Goal: Check status: Check status

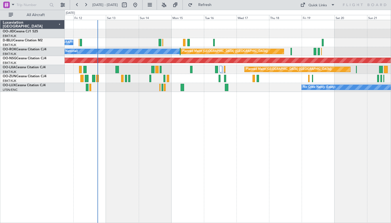
click at [271, 98] on div "No Crew [GEOGRAPHIC_DATA] ([GEOGRAPHIC_DATA] National) A/C Unavailable [GEOGRAP…" at bounding box center [228, 121] width 326 height 203
click at [89, 5] on button at bounding box center [85, 5] width 9 height 9
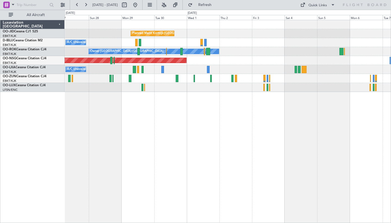
click at [121, 99] on div "Planned Maint Kortrijk-[GEOGRAPHIC_DATA] A/C Unavailable [GEOGRAPHIC_DATA]-[GEO…" at bounding box center [228, 121] width 326 height 203
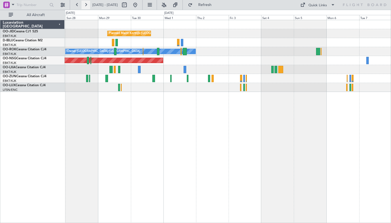
click at [87, 6] on button at bounding box center [85, 5] width 9 height 9
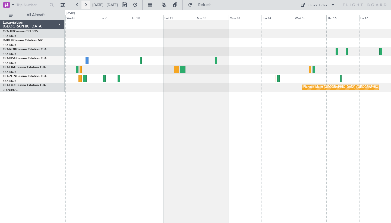
click at [87, 6] on button at bounding box center [85, 5] width 9 height 9
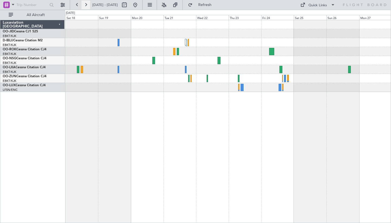
click at [84, 2] on button at bounding box center [85, 5] width 9 height 9
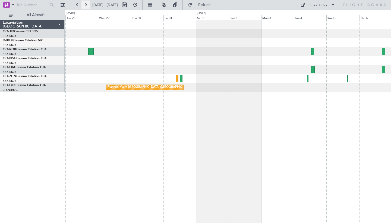
click at [84, 2] on button at bounding box center [85, 5] width 9 height 9
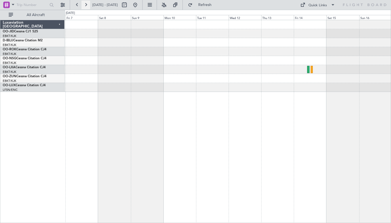
click at [84, 2] on button at bounding box center [85, 5] width 9 height 9
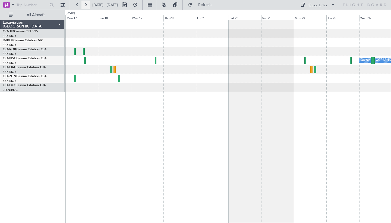
click at [84, 2] on button at bounding box center [85, 5] width 9 height 9
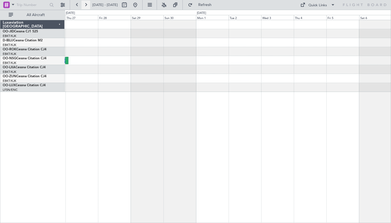
click at [84, 2] on button at bounding box center [85, 5] width 9 height 9
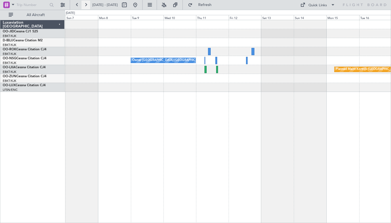
click at [84, 2] on button at bounding box center [85, 5] width 9 height 9
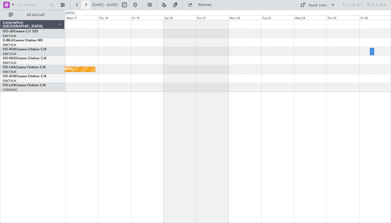
click at [84, 2] on button at bounding box center [85, 5] width 9 height 9
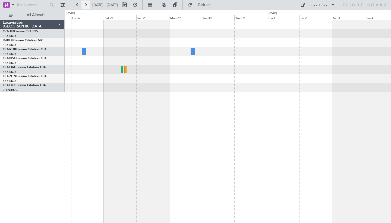
click at [87, 7] on button at bounding box center [85, 5] width 9 height 9
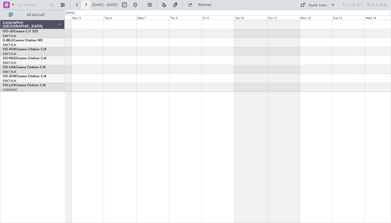
click at [87, 7] on button at bounding box center [85, 5] width 9 height 9
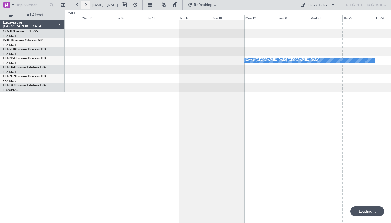
click at [87, 7] on button at bounding box center [85, 5] width 9 height 9
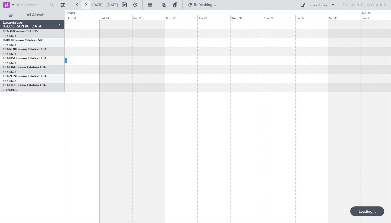
click at [87, 7] on button at bounding box center [85, 5] width 9 height 9
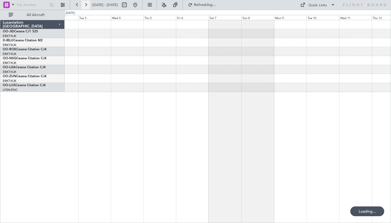
click at [87, 7] on button at bounding box center [85, 5] width 9 height 9
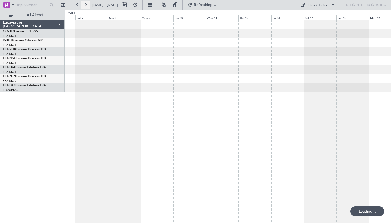
click at [87, 7] on button at bounding box center [85, 5] width 9 height 9
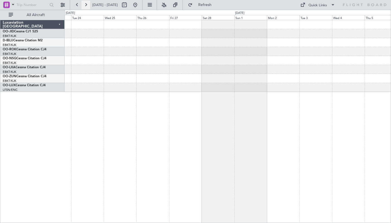
click at [87, 7] on button at bounding box center [85, 5] width 9 height 9
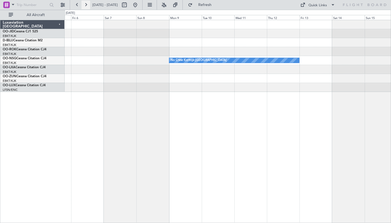
click at [87, 7] on button at bounding box center [85, 5] width 9 height 9
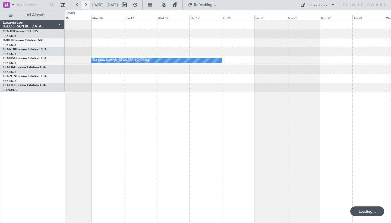
click at [87, 7] on button at bounding box center [85, 5] width 9 height 9
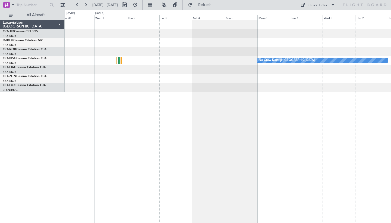
click at [149, 55] on div "No Crew Kortrijk-[GEOGRAPHIC_DATA]" at bounding box center [228, 56] width 326 height 72
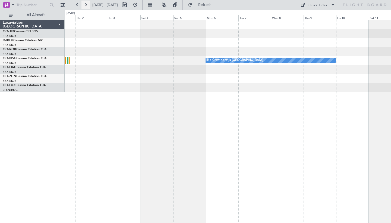
click at [86, 4] on button at bounding box center [85, 5] width 9 height 9
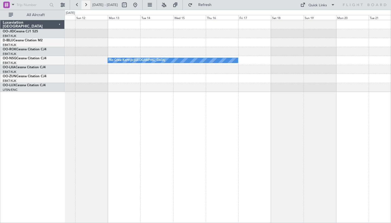
click at [84, 6] on button at bounding box center [85, 5] width 9 height 9
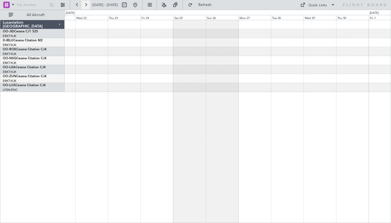
click at [84, 6] on button at bounding box center [85, 5] width 9 height 9
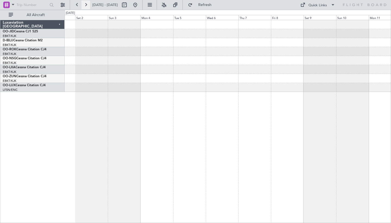
click at [84, 6] on button at bounding box center [85, 5] width 9 height 9
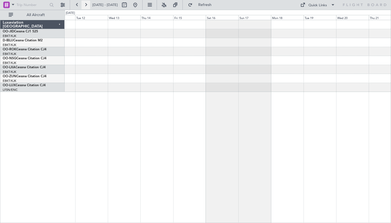
click at [84, 6] on button at bounding box center [85, 5] width 9 height 9
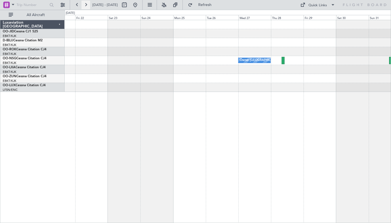
click at [84, 6] on button at bounding box center [85, 5] width 9 height 9
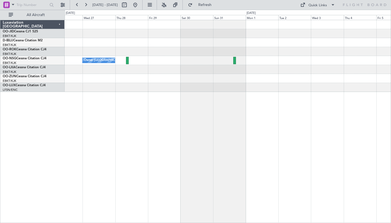
click at [237, 55] on div at bounding box center [228, 51] width 326 height 9
click at [84, 5] on button at bounding box center [85, 5] width 9 height 9
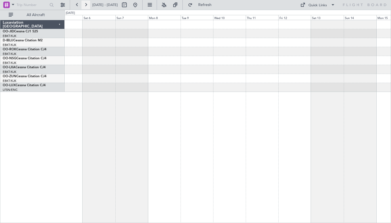
click at [84, 5] on button at bounding box center [85, 5] width 9 height 9
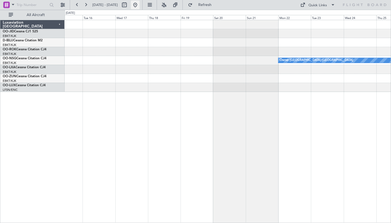
click at [139, 4] on button at bounding box center [135, 5] width 9 height 9
